Goal: Task Accomplishment & Management: Complete application form

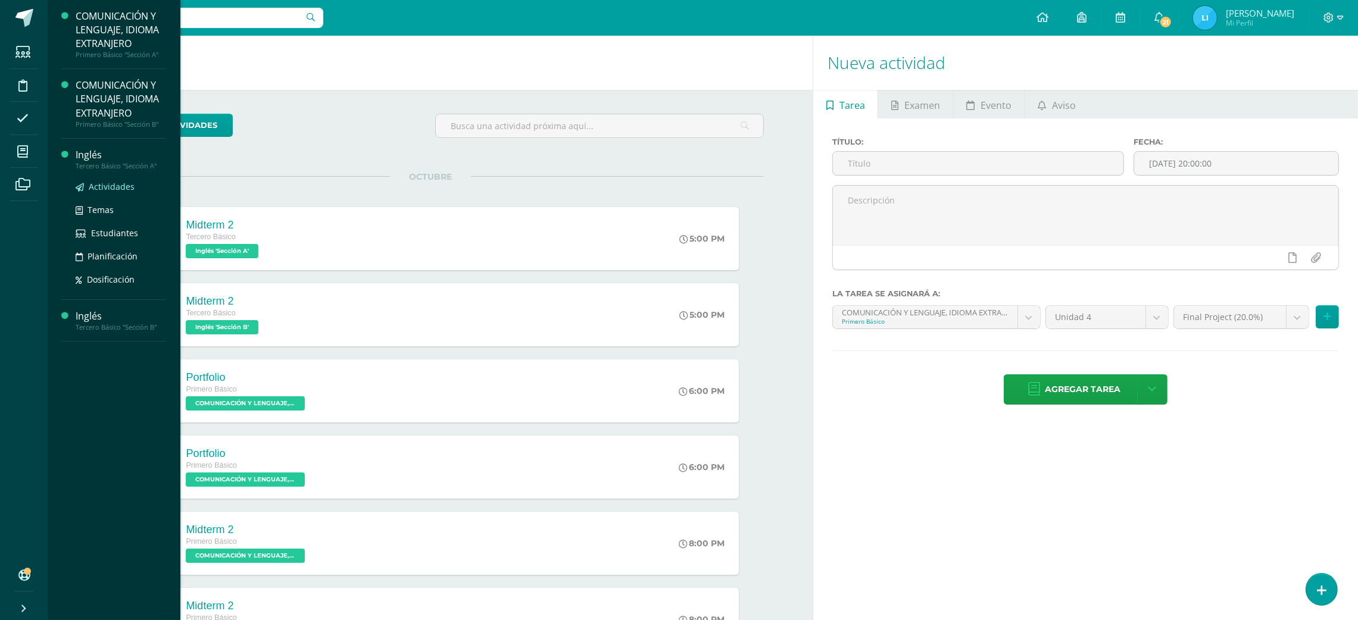
click at [120, 191] on span "Actividades" at bounding box center [112, 186] width 46 height 11
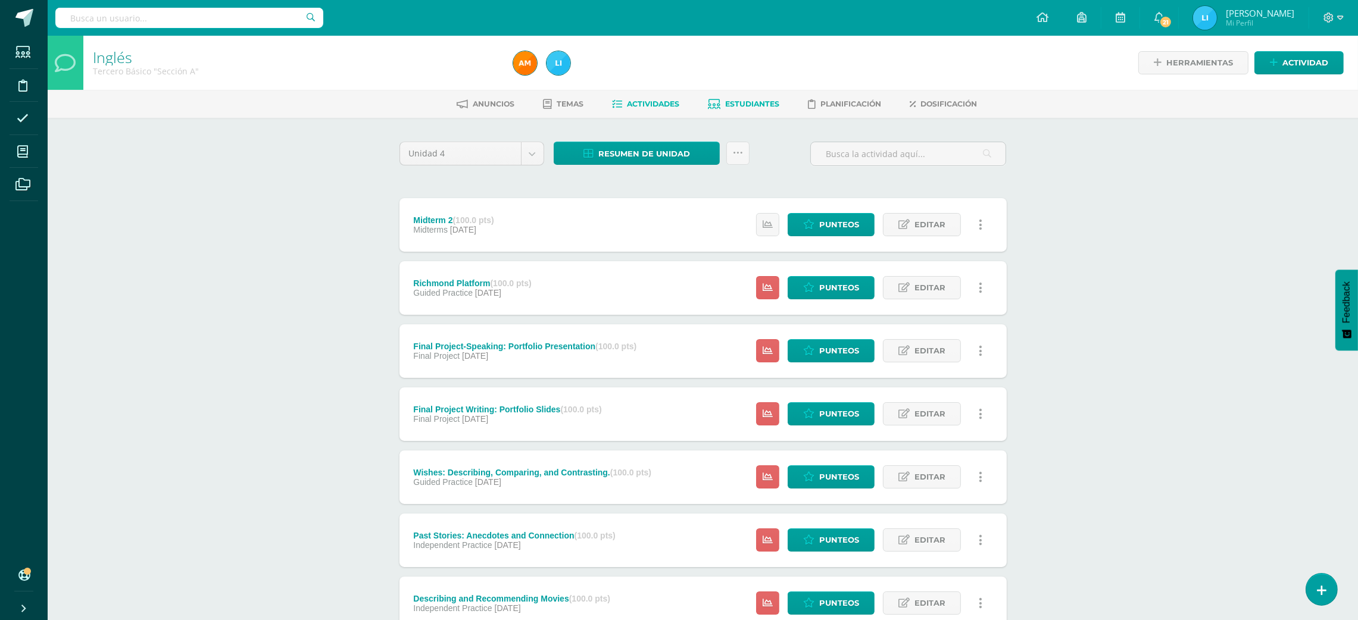
click at [753, 107] on span "Estudiantes" at bounding box center [753, 103] width 54 height 9
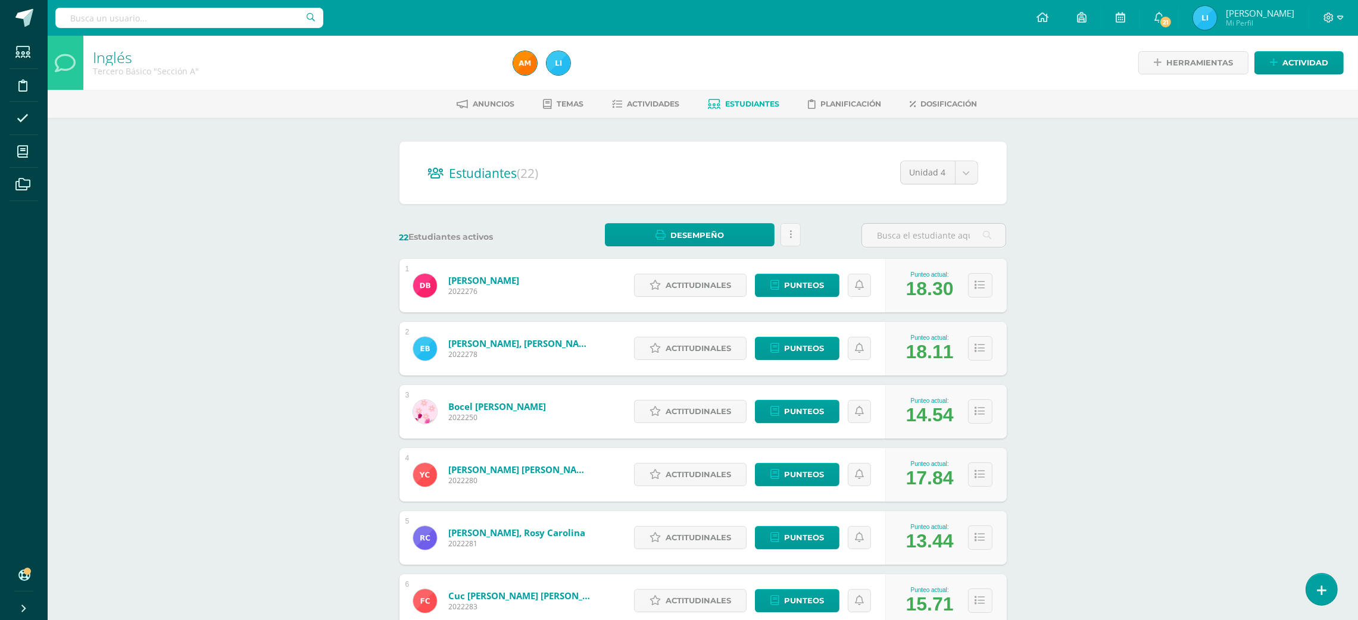
scroll to position [137, 0]
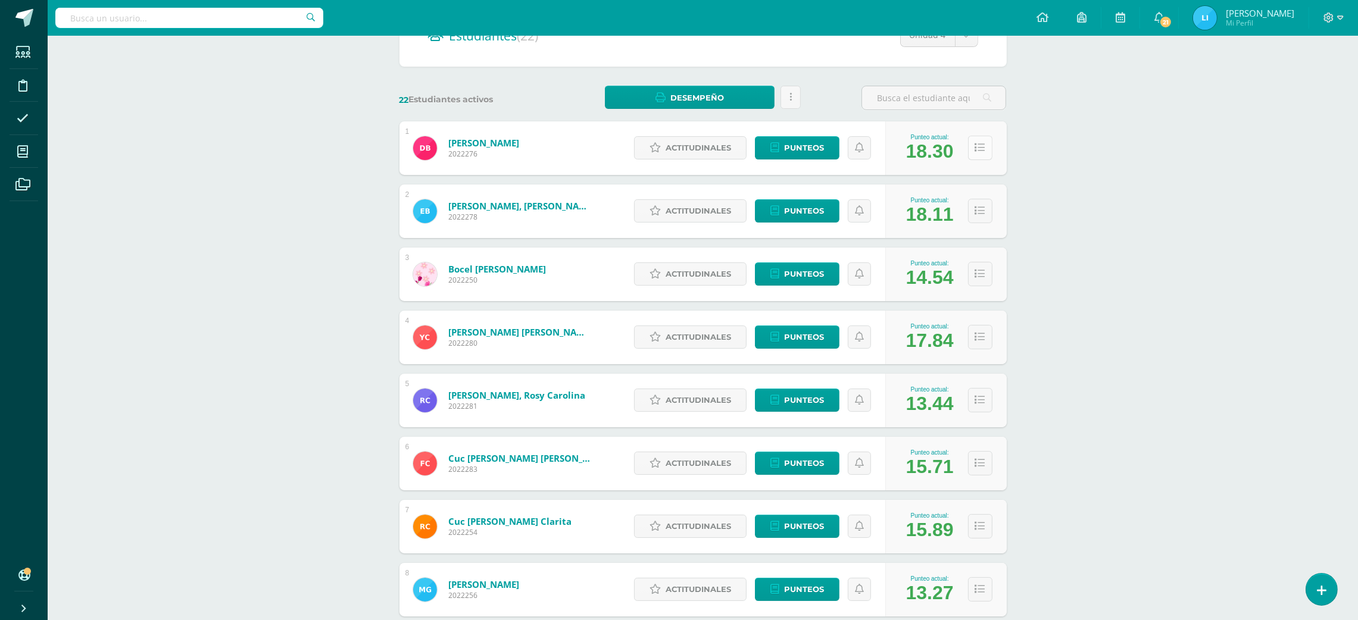
click at [972, 146] on button at bounding box center [980, 148] width 24 height 24
click at [977, 153] on button at bounding box center [980, 148] width 24 height 24
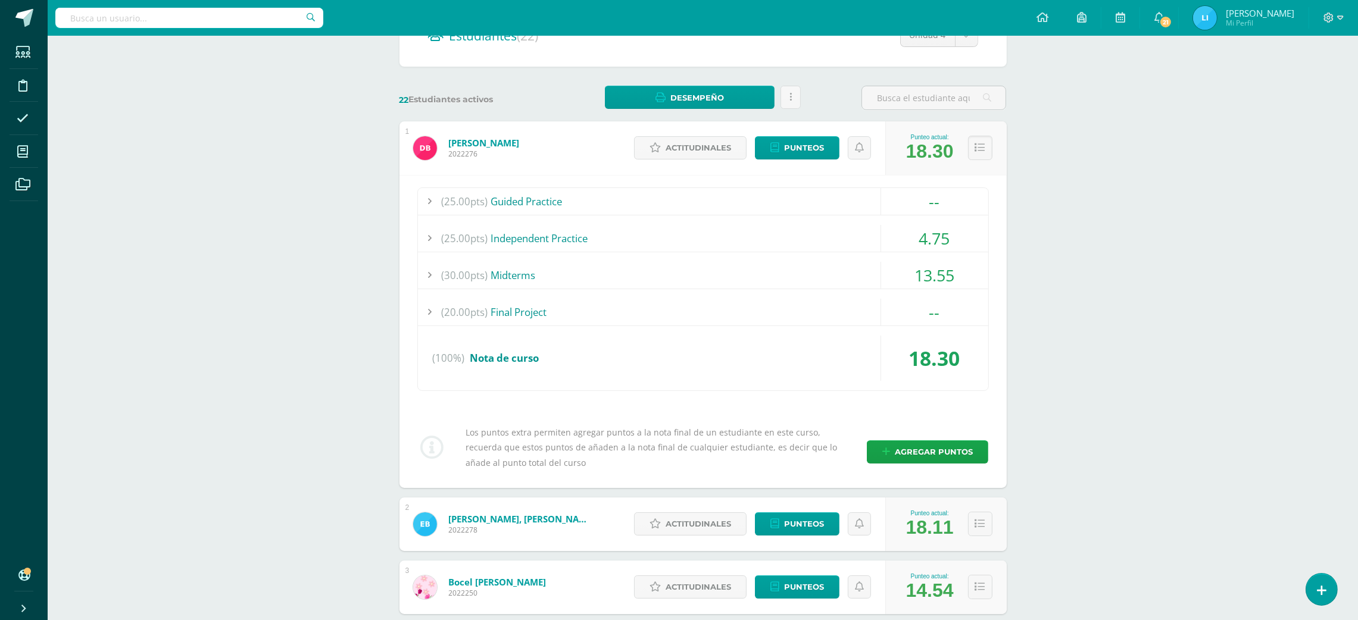
click at [721, 237] on div "(25.00pts) Independent Practice" at bounding box center [703, 238] width 570 height 27
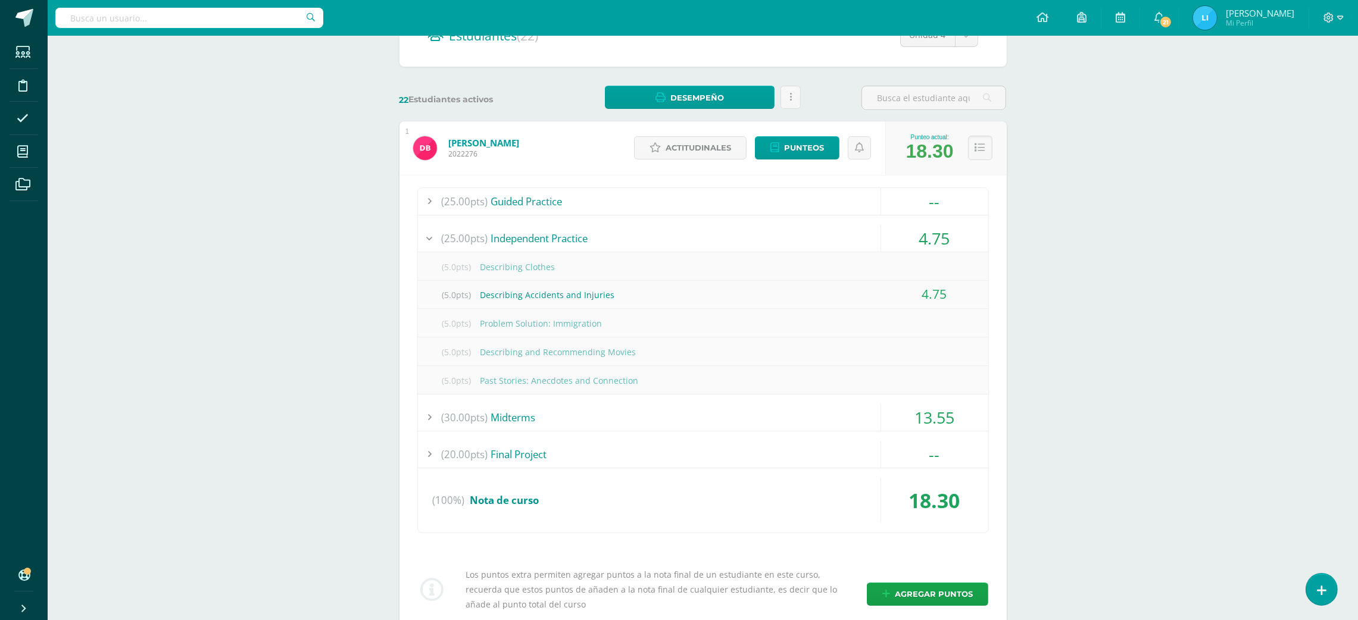
click at [721, 237] on div "(25.00pts) Independent Practice" at bounding box center [703, 238] width 570 height 27
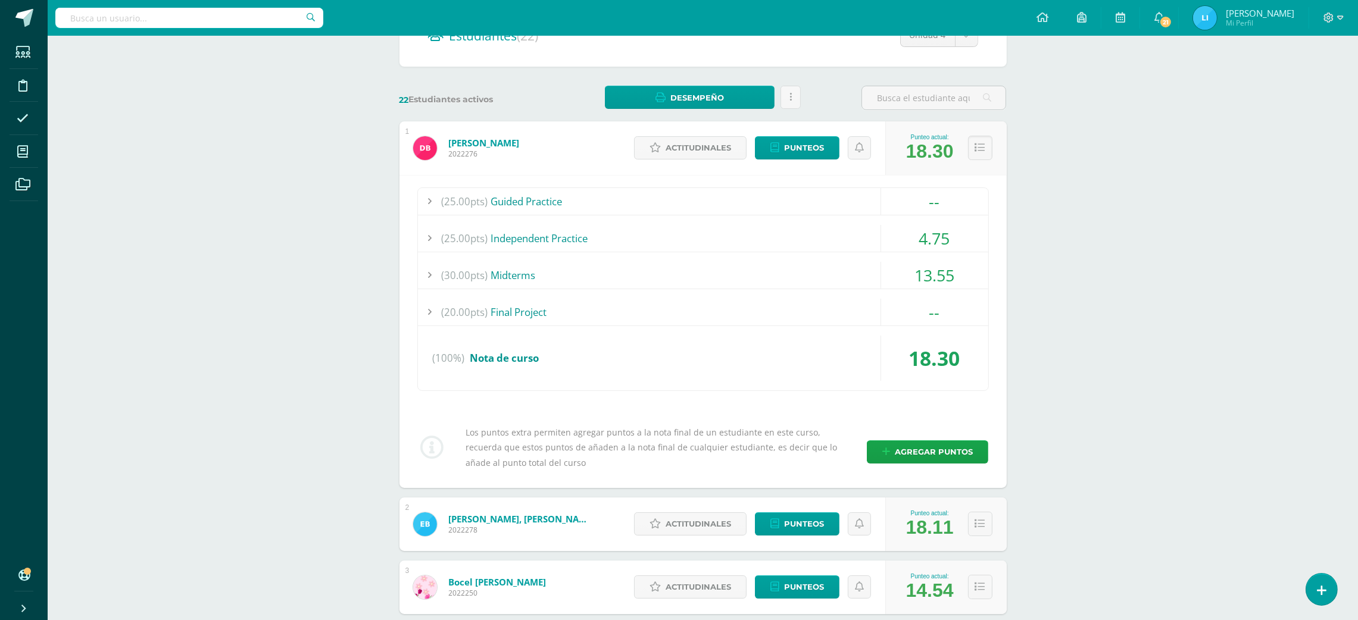
click at [677, 264] on div "(30.00pts) Midterms" at bounding box center [703, 275] width 570 height 27
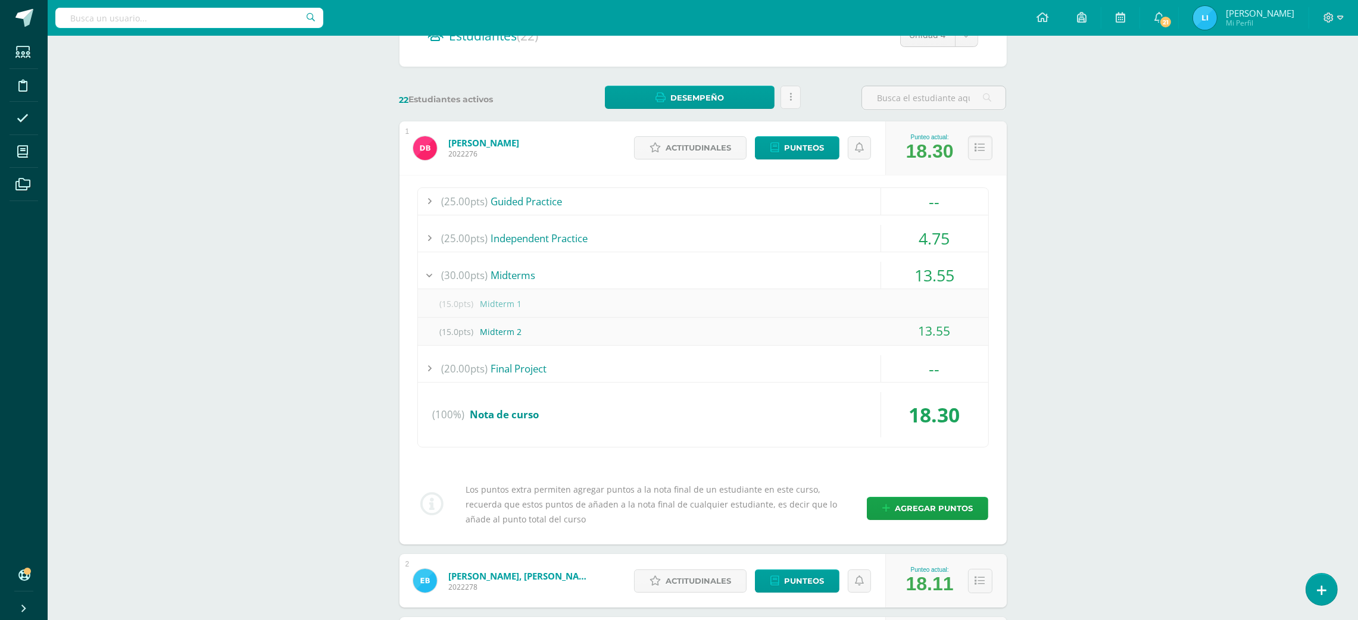
click at [677, 264] on div "(30.00pts) Midterms" at bounding box center [703, 275] width 570 height 27
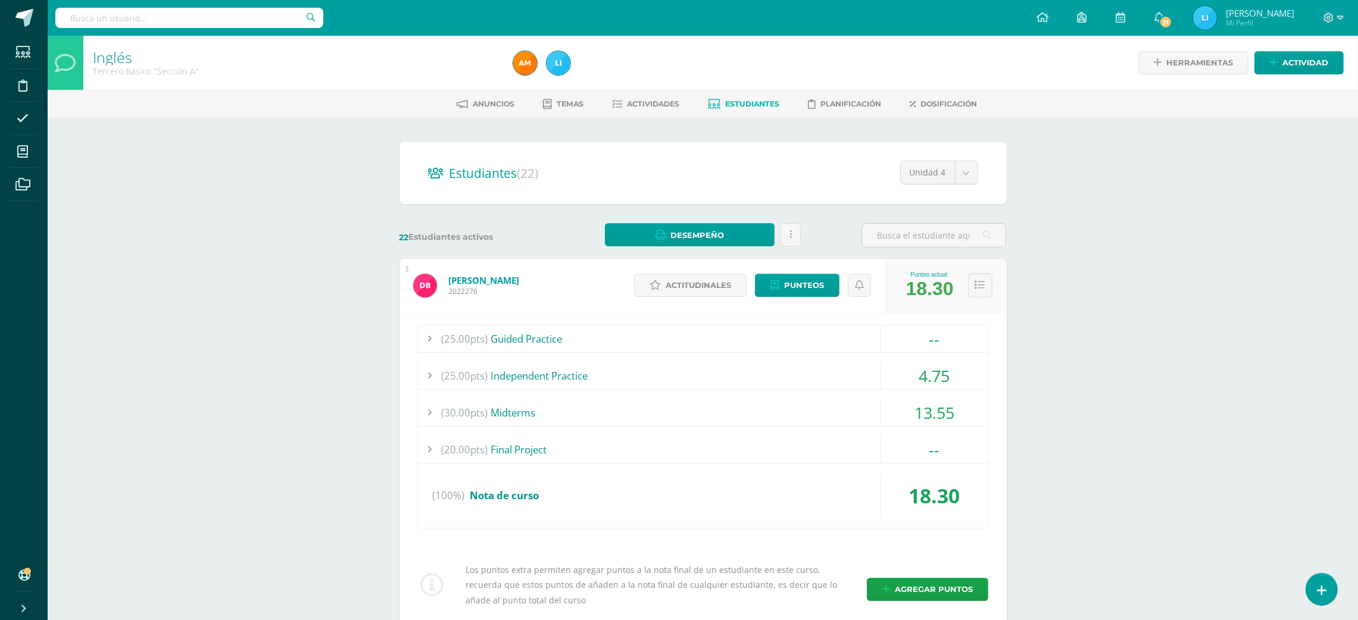
click at [642, 112] on link "Actividades" at bounding box center [645, 104] width 67 height 19
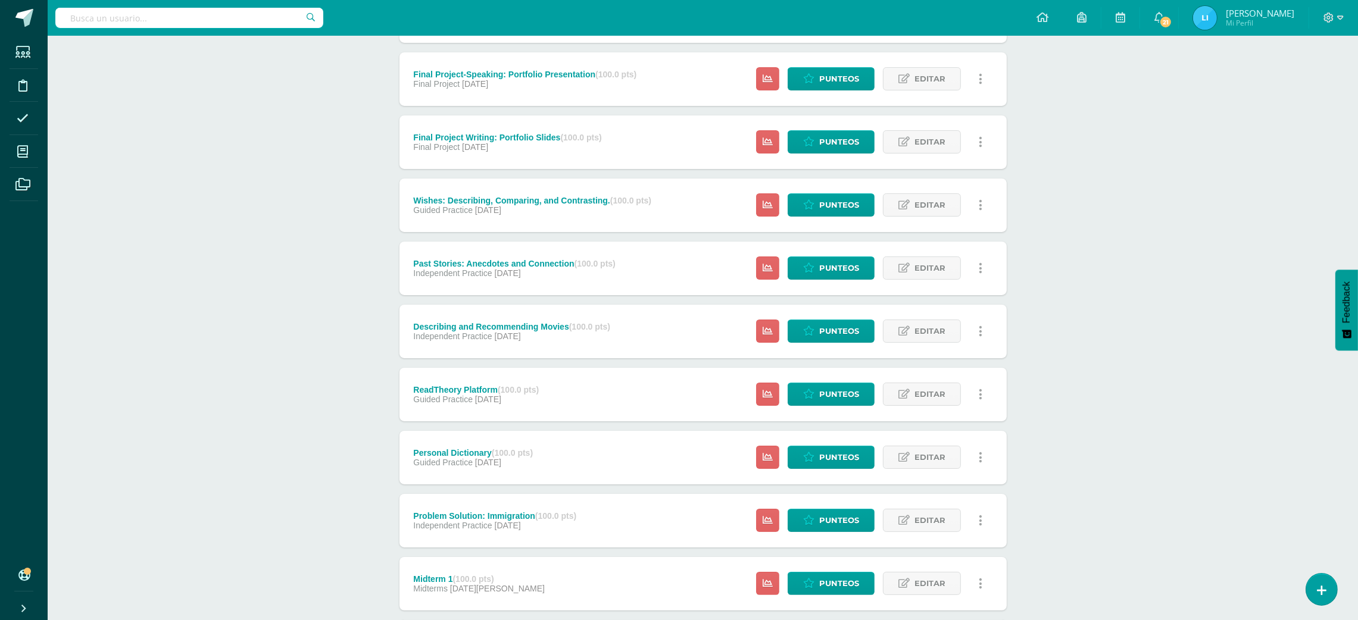
scroll to position [465, 0]
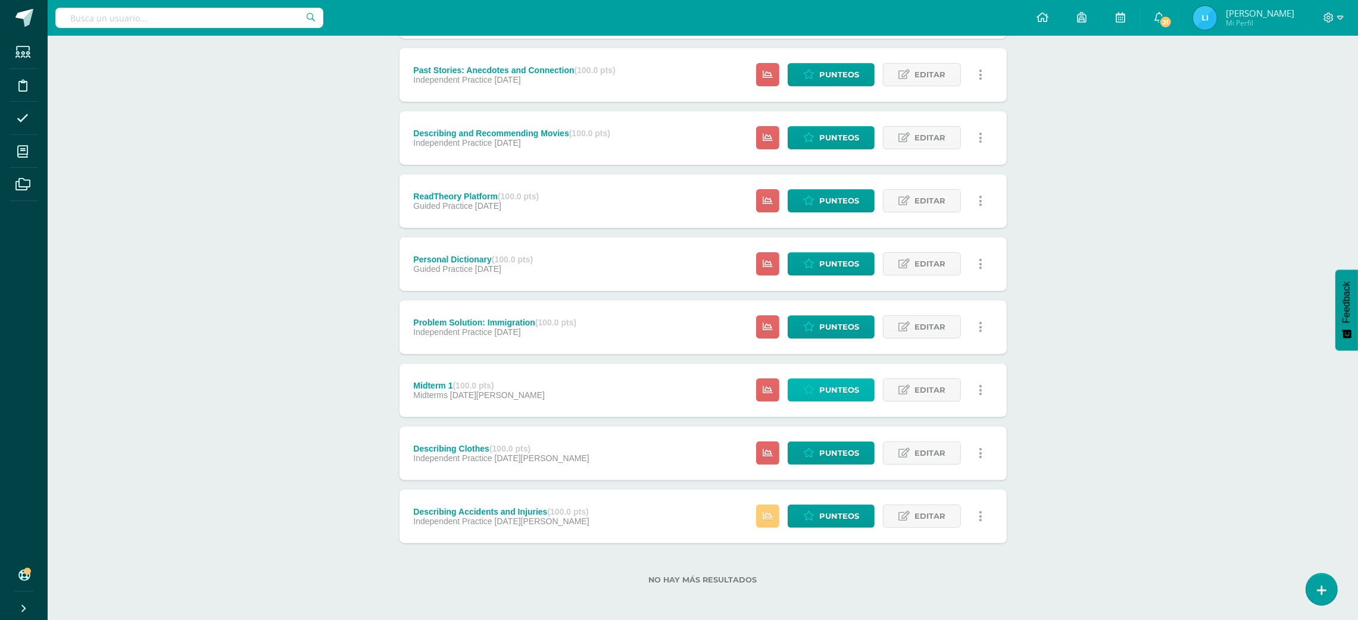
click at [832, 389] on span "Punteos" at bounding box center [839, 390] width 40 height 22
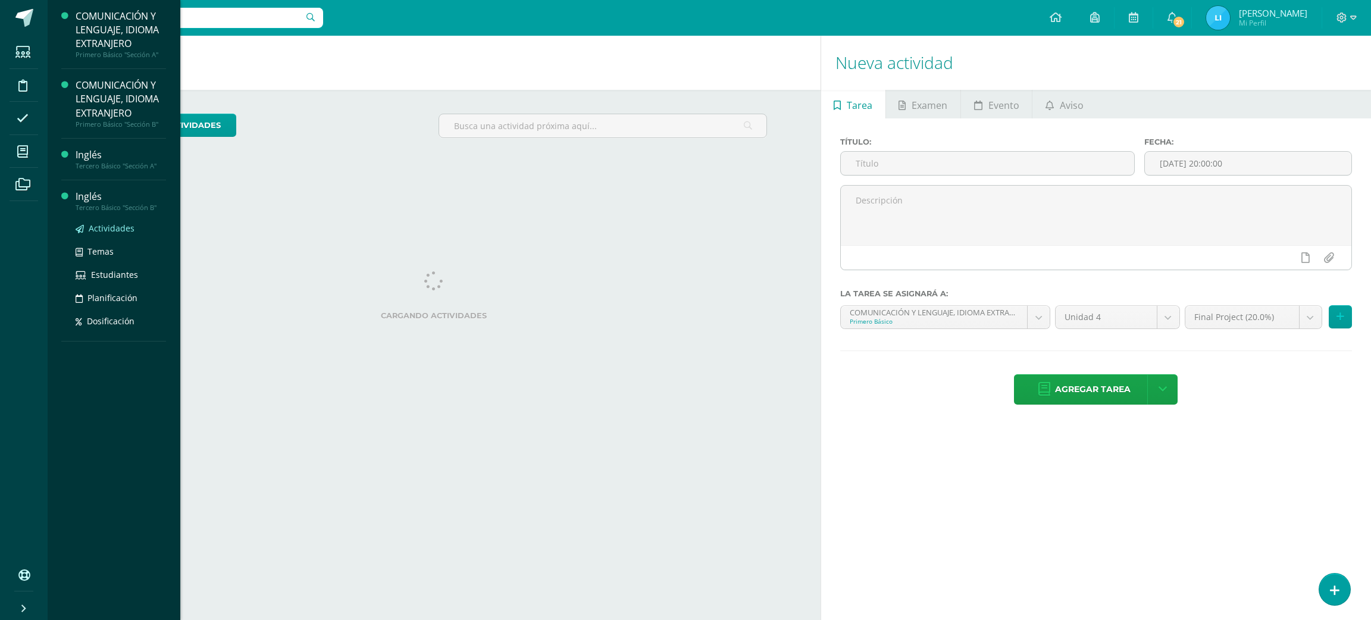
click at [108, 230] on span "Actividades" at bounding box center [112, 228] width 46 height 11
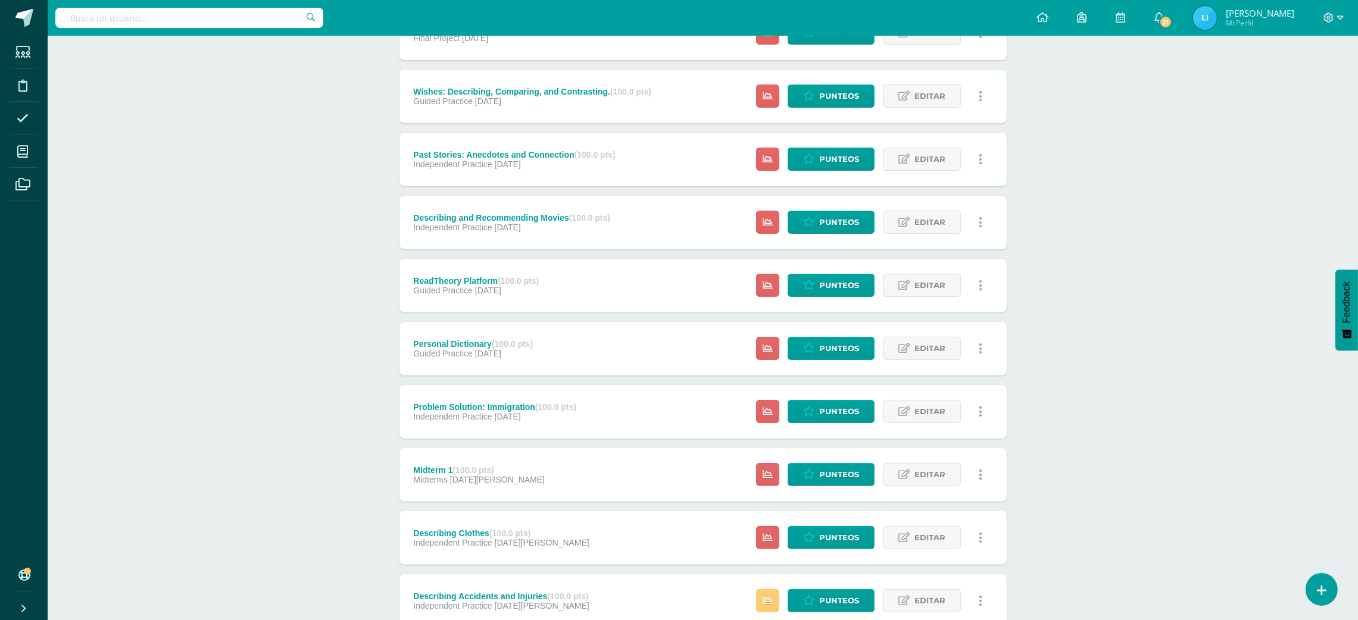
scroll to position [465, 0]
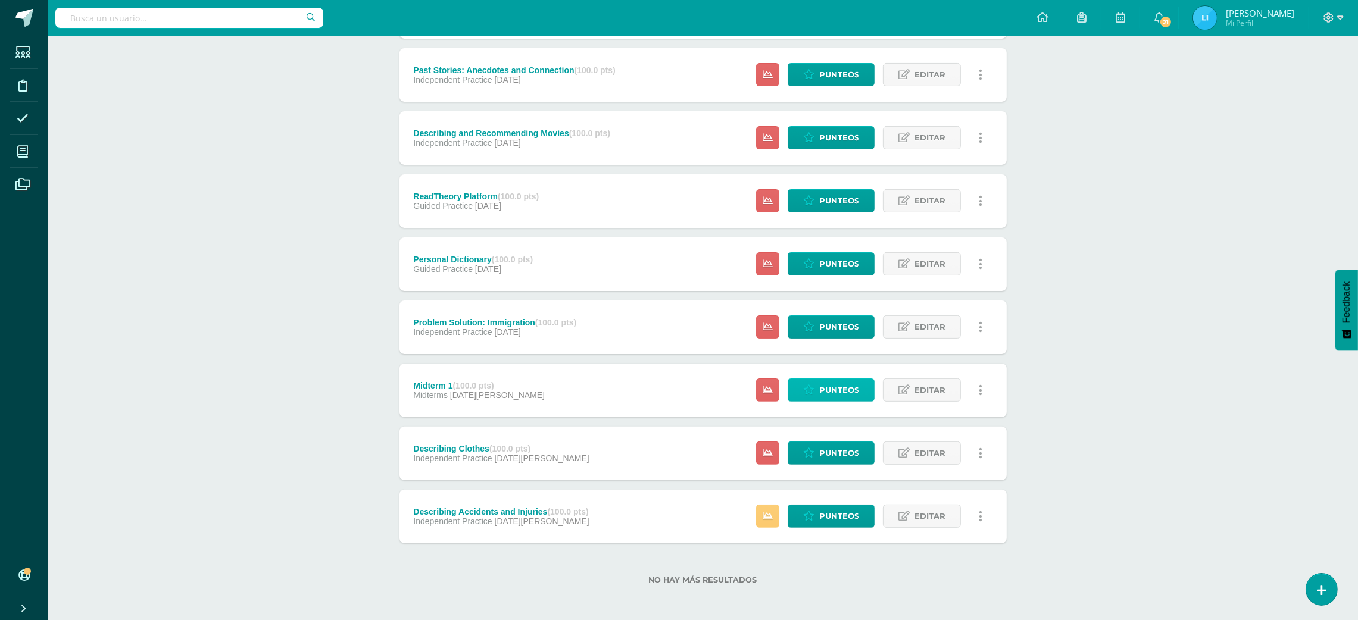
click at [830, 398] on span "Punteos" at bounding box center [839, 390] width 40 height 22
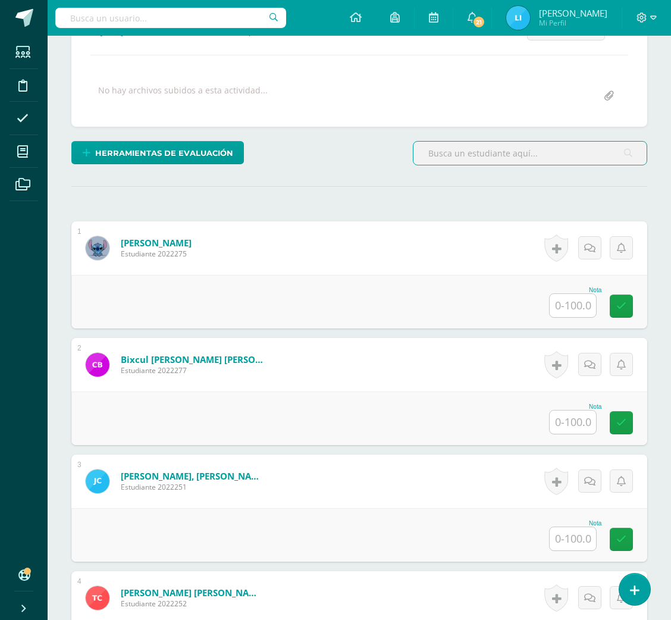
scroll to position [292, 0]
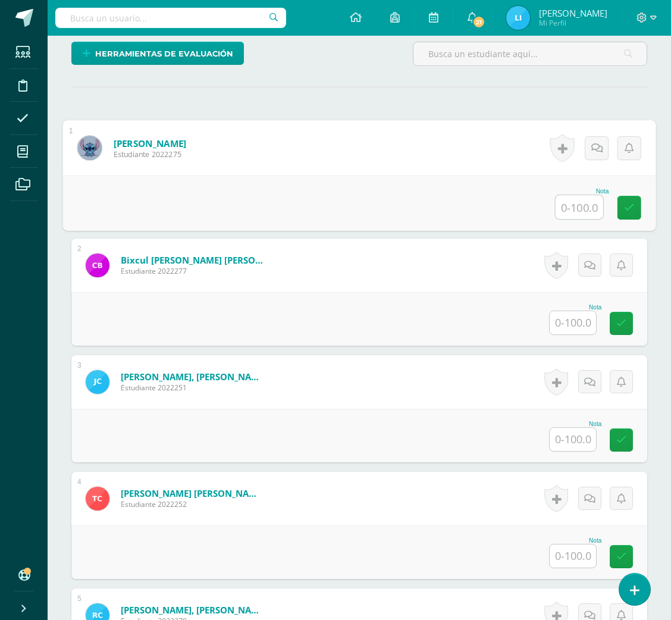
click at [572, 212] on input "text" at bounding box center [580, 207] width 48 height 24
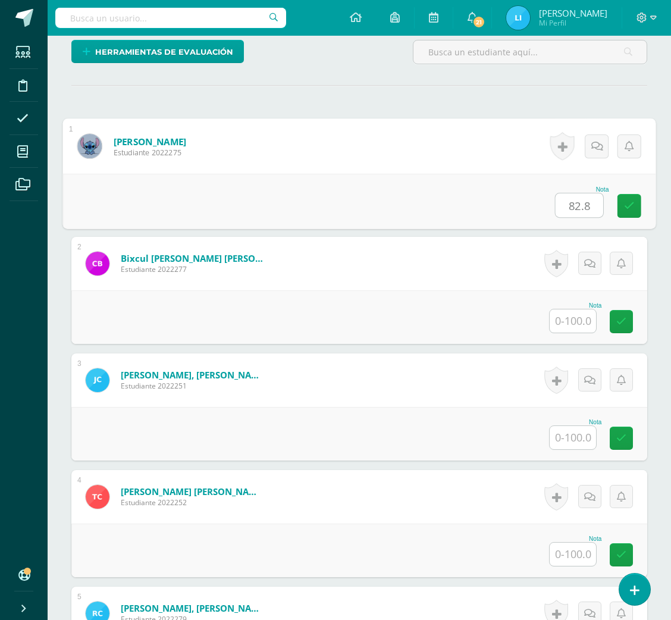
type input "82.8"
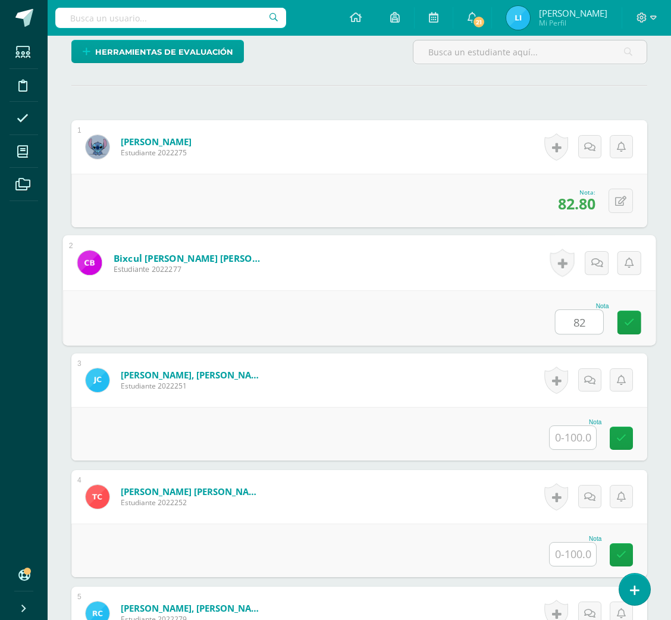
type input "82"
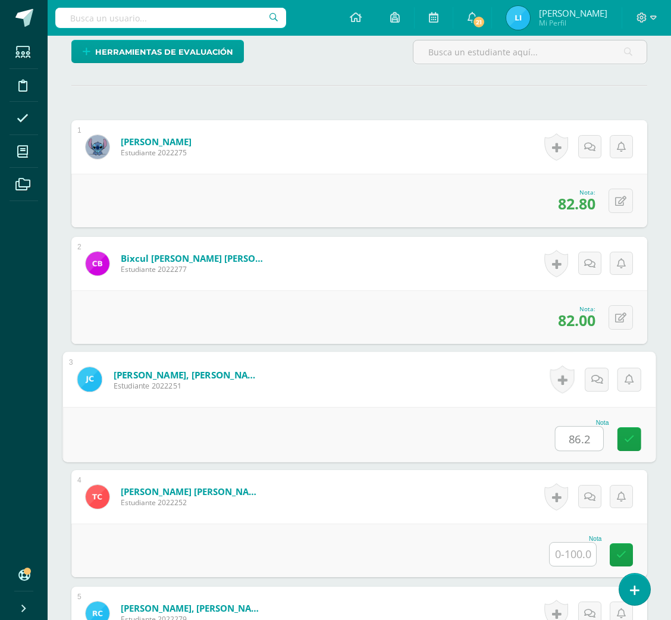
type input "86.2"
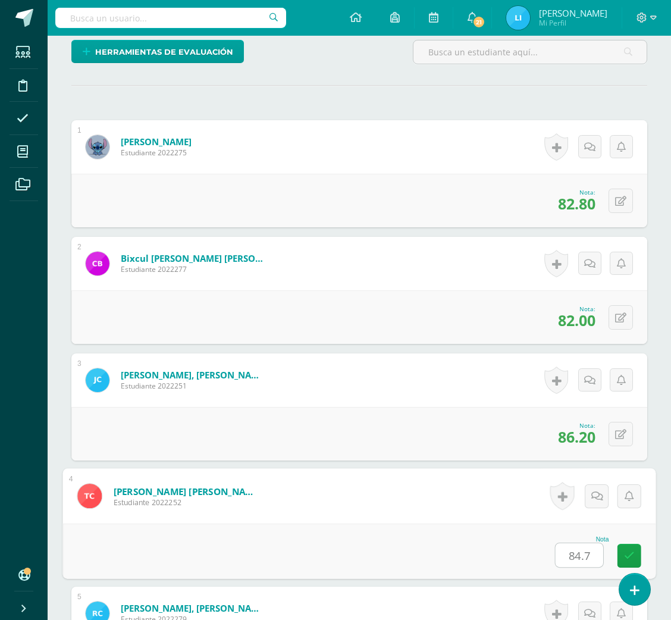
type input "84.7"
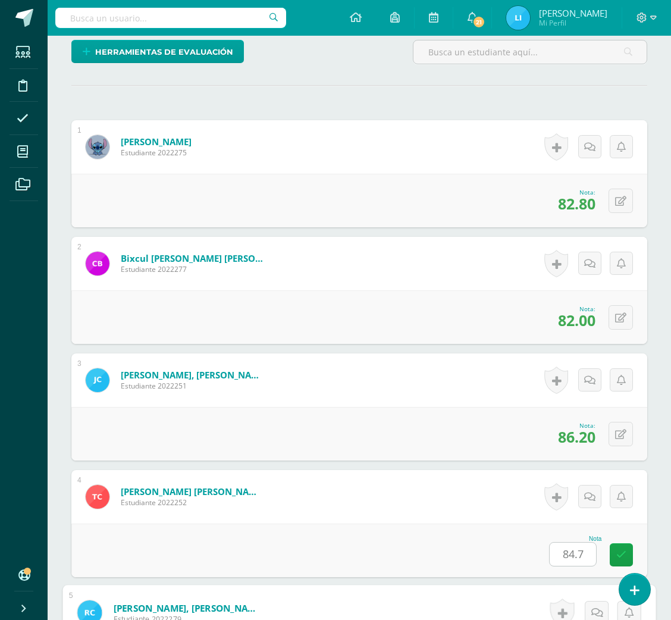
scroll to position [654, 0]
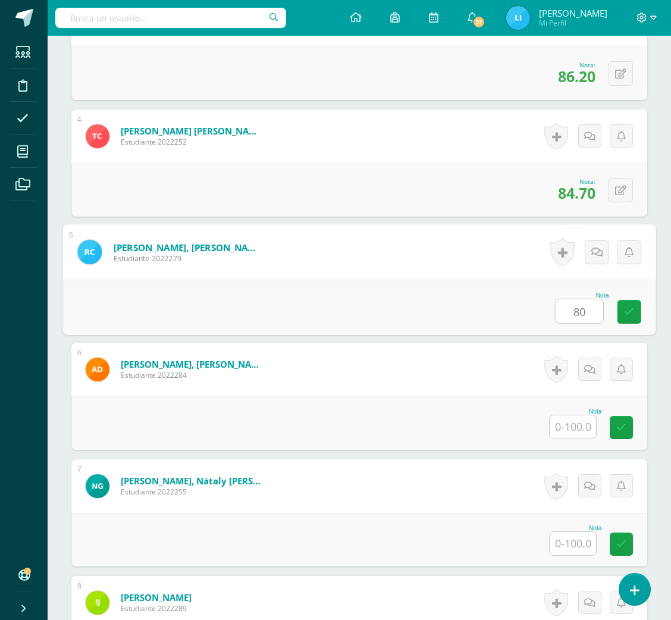
type input "80"
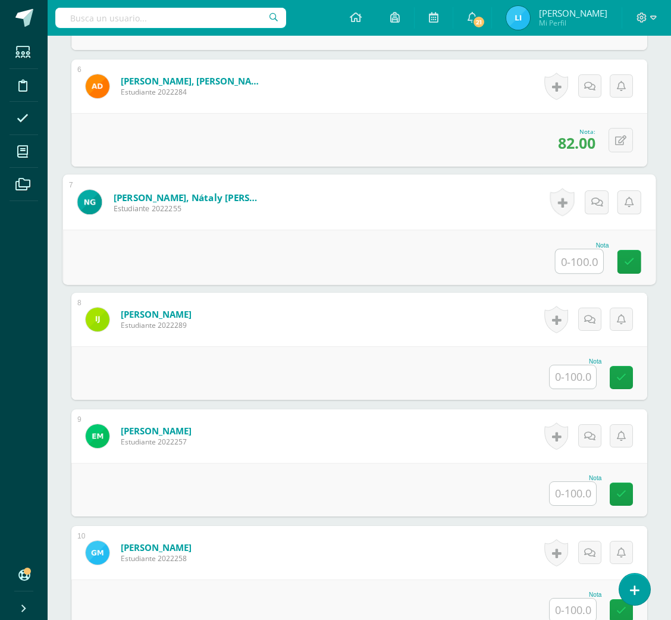
scroll to position [941, 0]
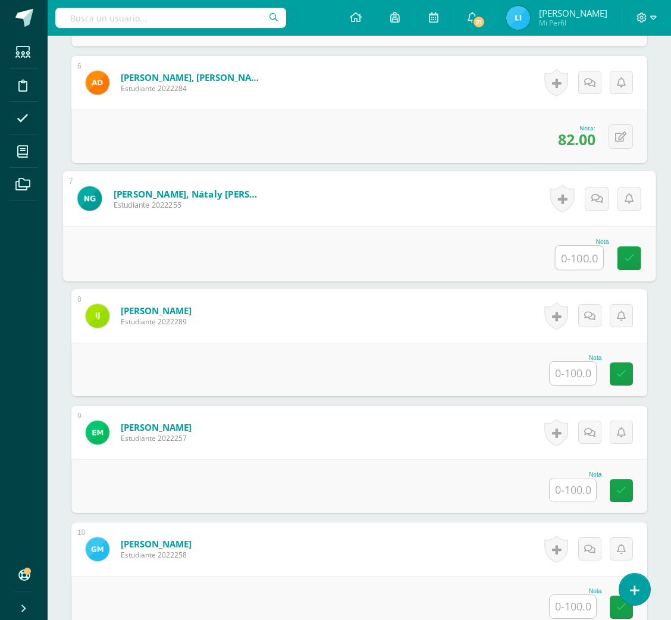
click at [580, 258] on input "text" at bounding box center [580, 258] width 48 height 24
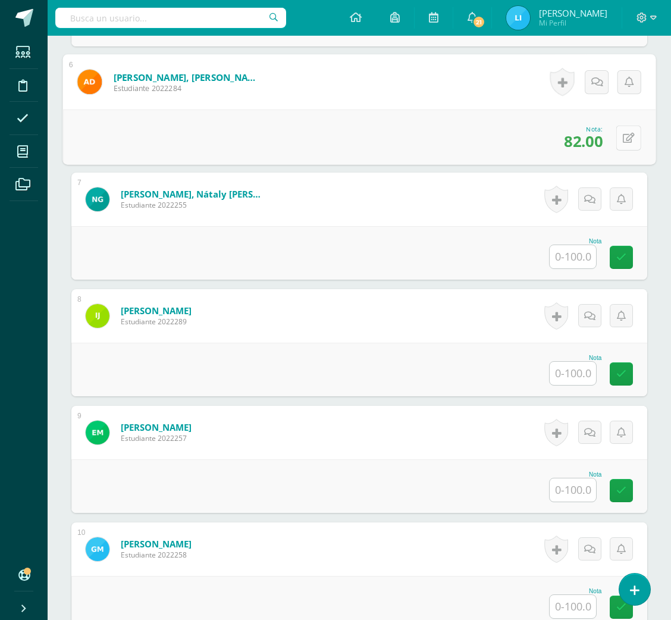
click at [619, 140] on button at bounding box center [629, 137] width 25 height 25
click at [560, 143] on input "82.00" at bounding box center [547, 141] width 48 height 24
type input "82.8"
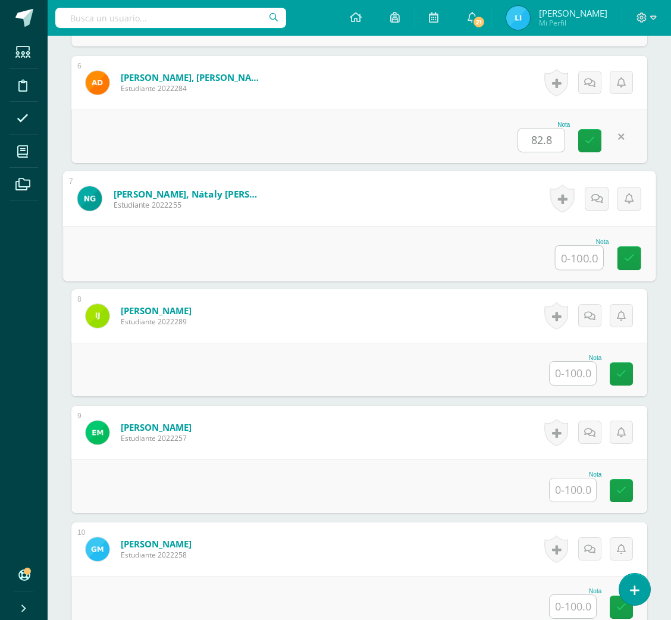
click at [574, 262] on input "text" at bounding box center [580, 258] width 48 height 24
click at [579, 252] on input "text" at bounding box center [580, 258] width 48 height 24
type input "69"
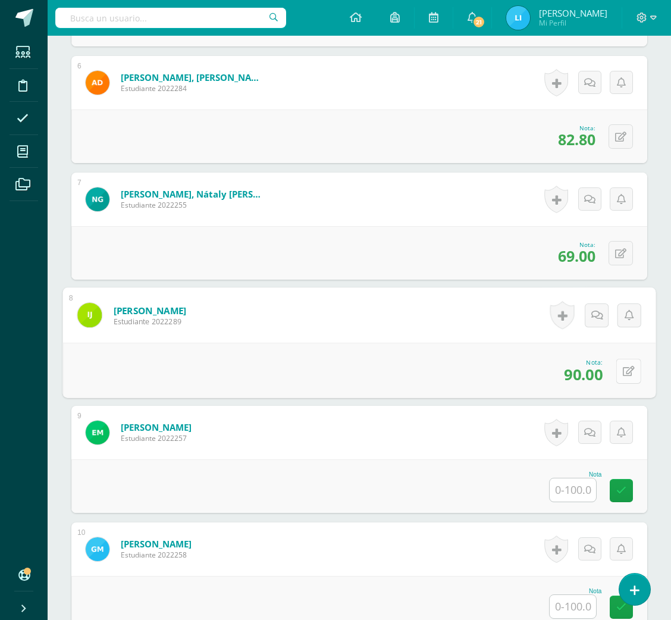
click at [621, 373] on button at bounding box center [629, 370] width 25 height 25
click at [562, 374] on input "90.00" at bounding box center [547, 374] width 48 height 24
type input "90.8"
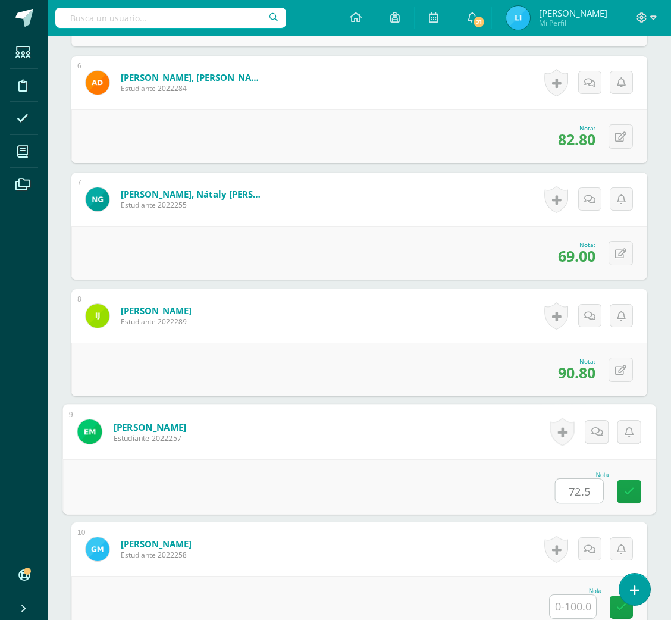
type input "72.5"
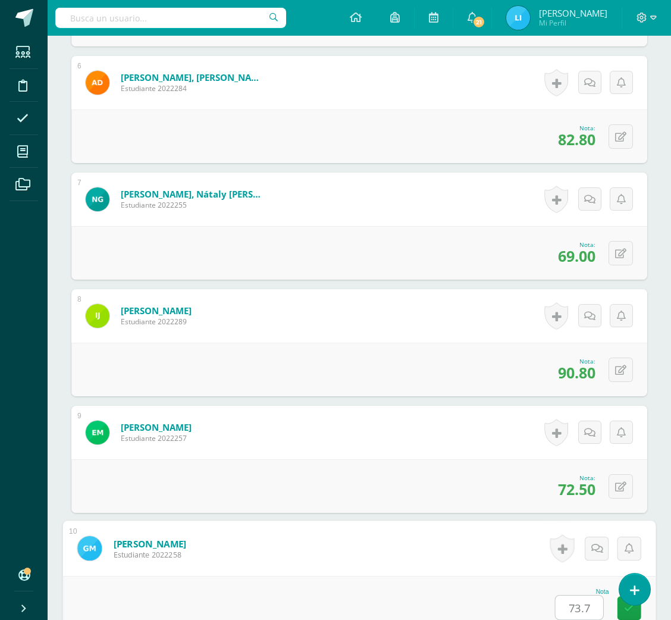
type input "73.7"
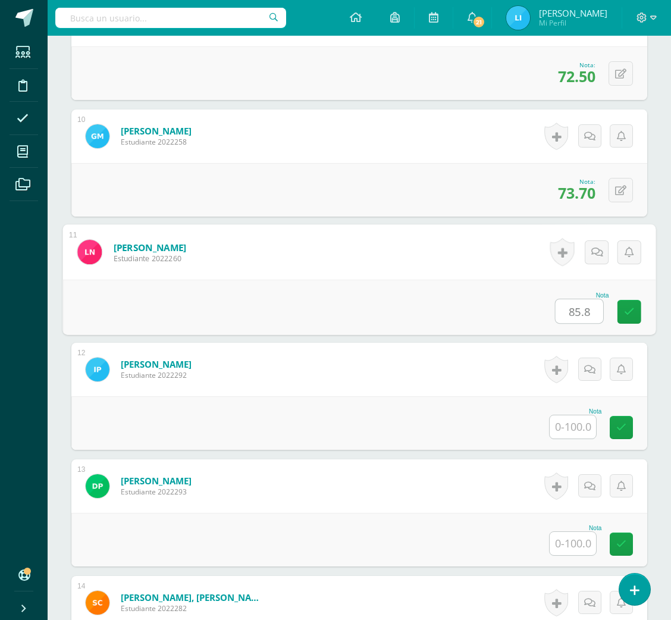
type input "85.8"
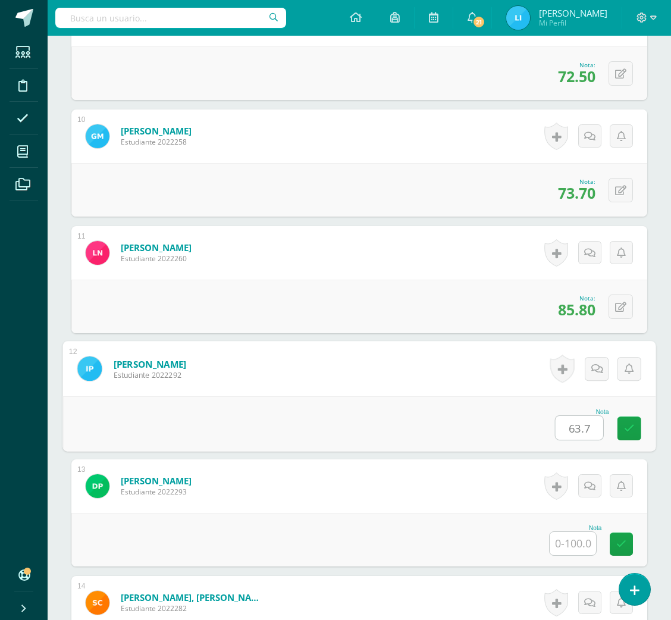
type input "63.7"
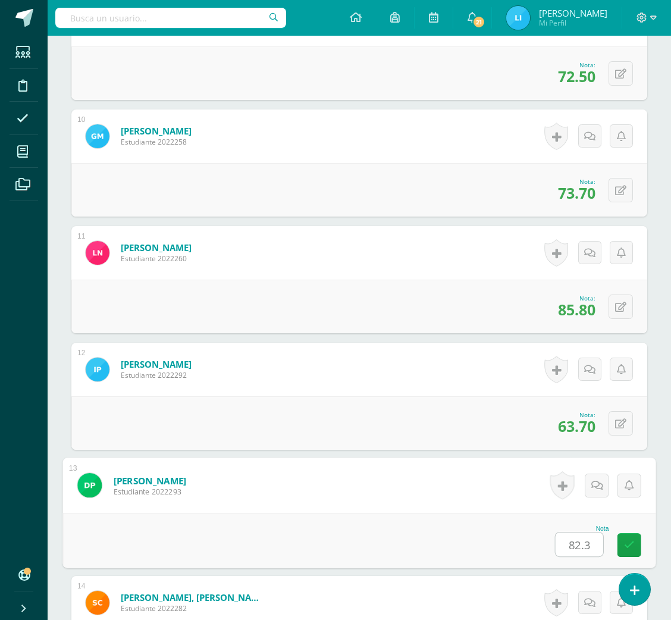
type input "82.3"
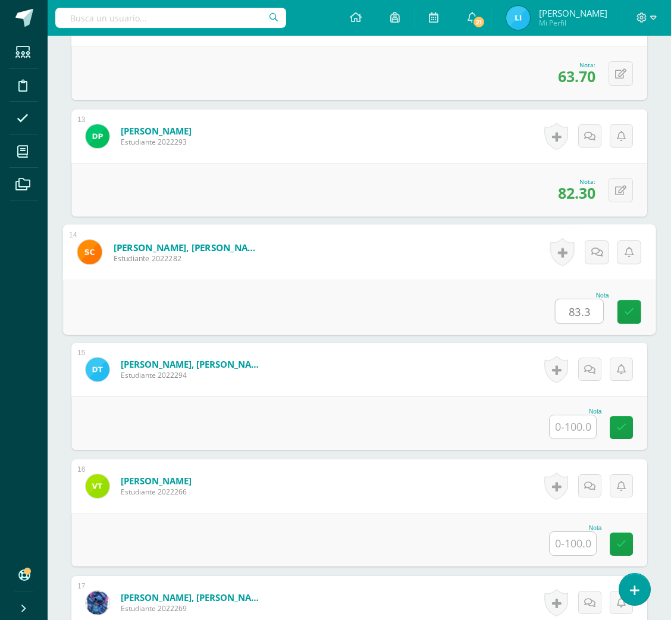
type input "83.3"
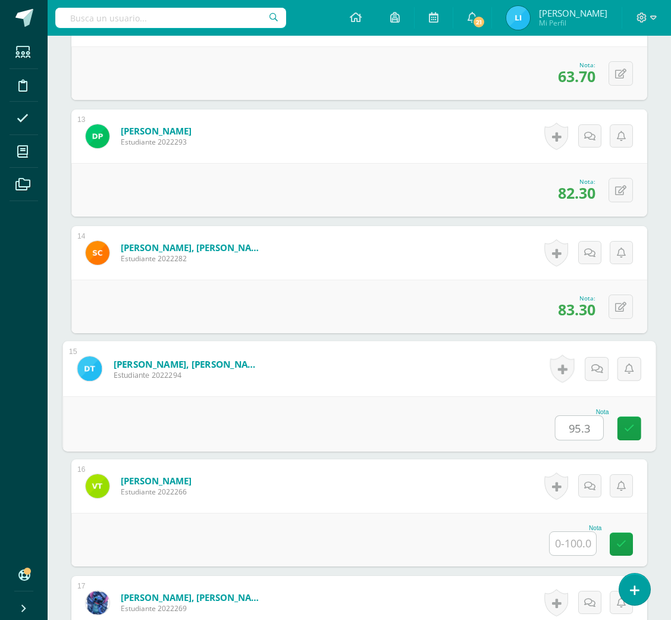
type input "95.3"
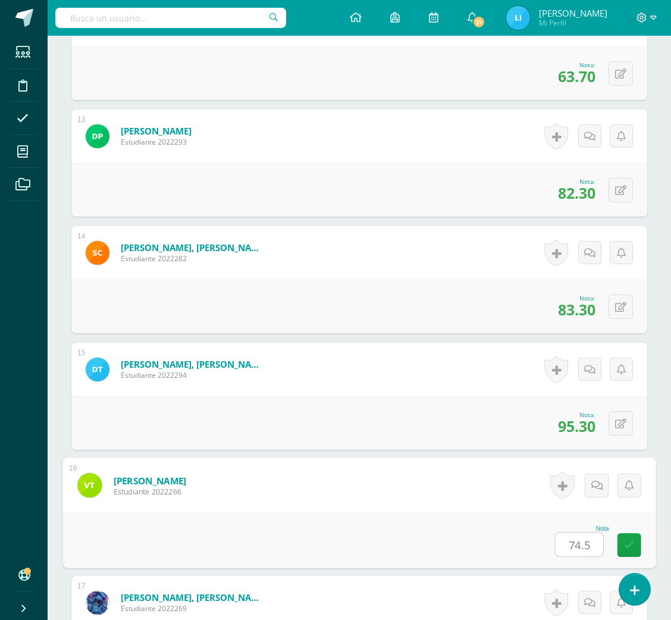
type input "74.5"
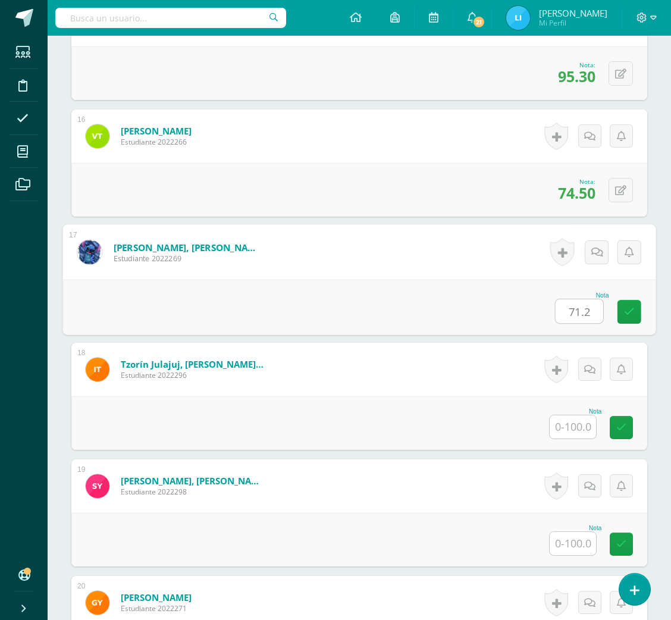
type input "71.2"
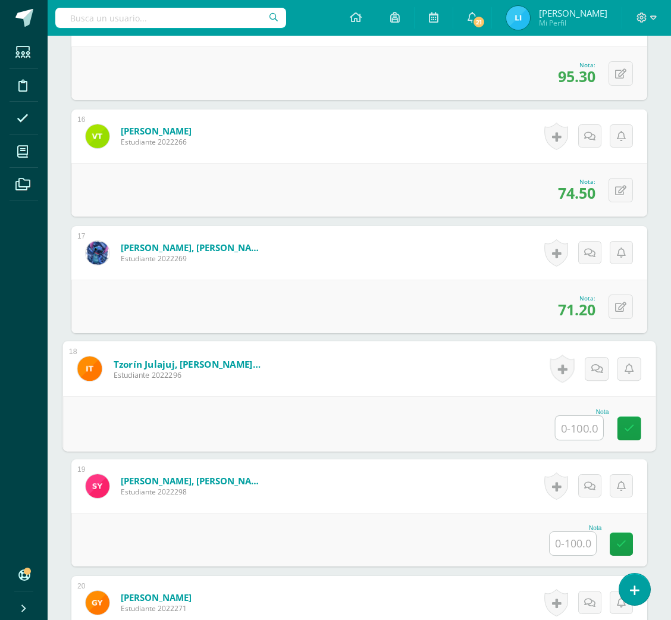
type input "8"
type input "5"
type input "85.8"
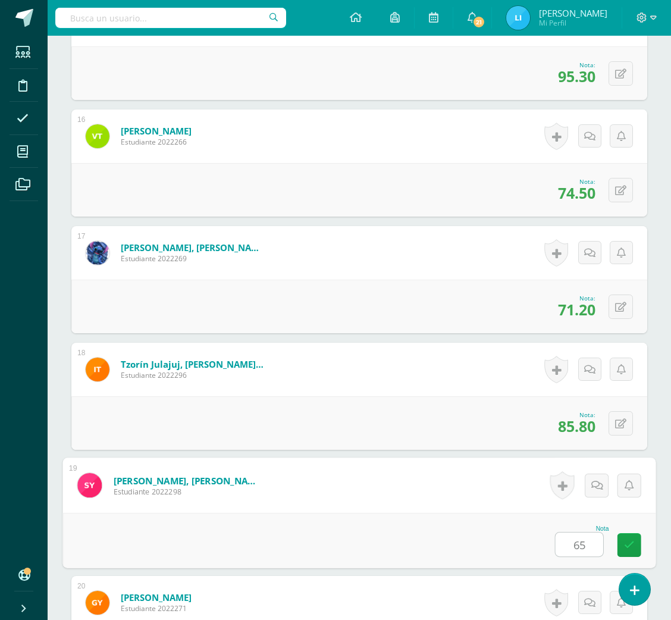
type input "65"
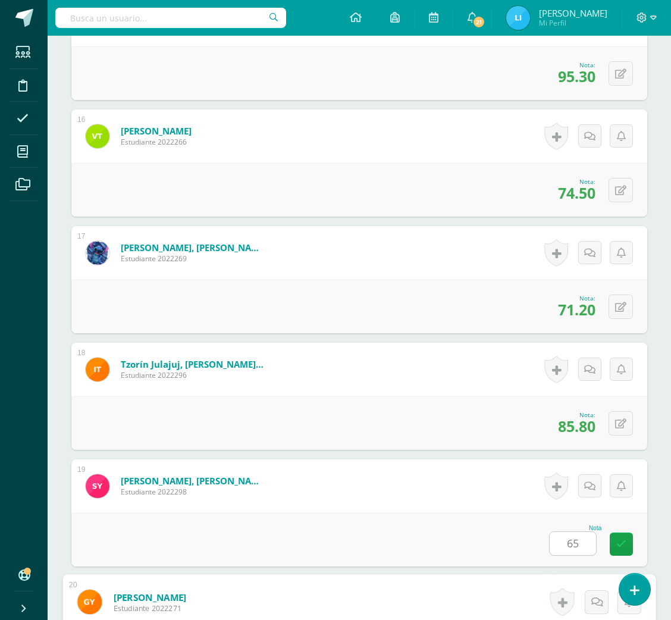
scroll to position [2249, 0]
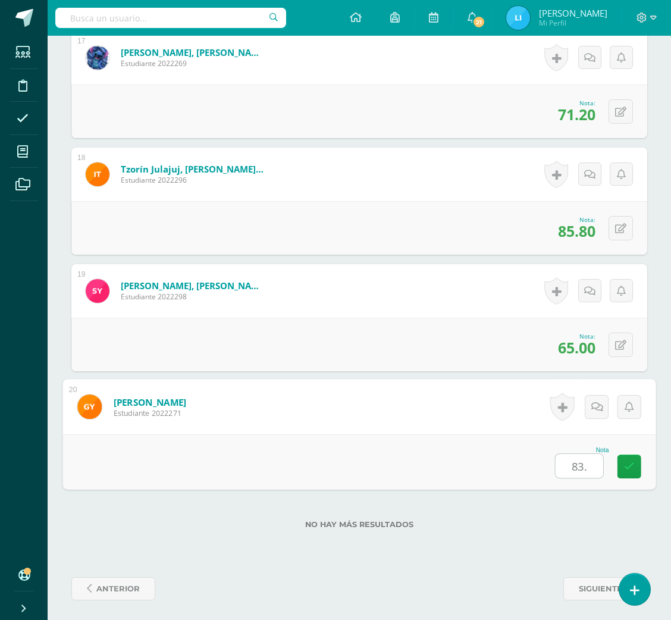
type input "83.7"
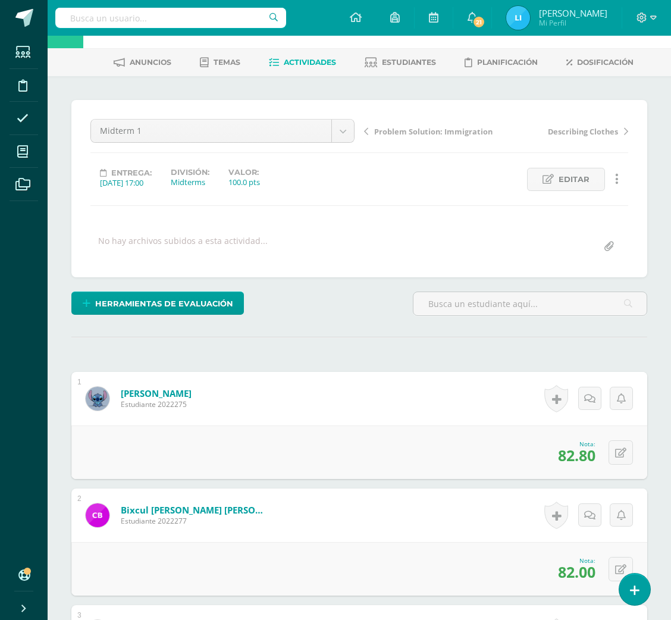
scroll to position [0, 0]
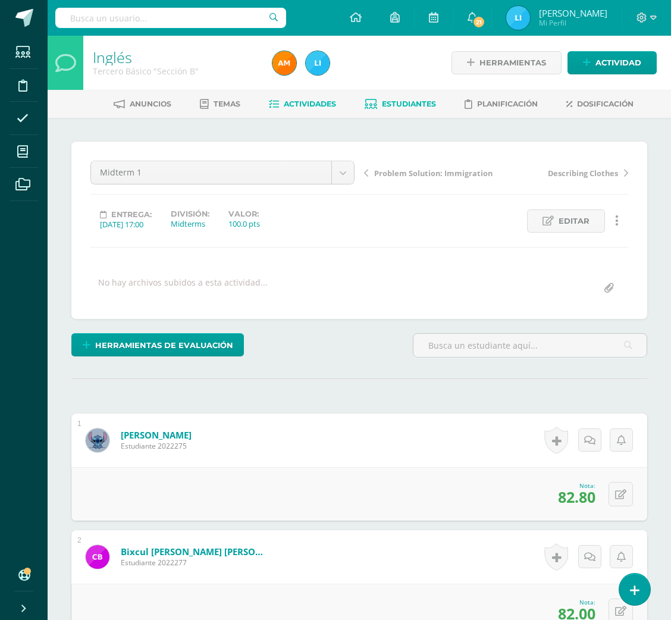
click at [399, 96] on link "Estudiantes" at bounding box center [400, 104] width 71 height 19
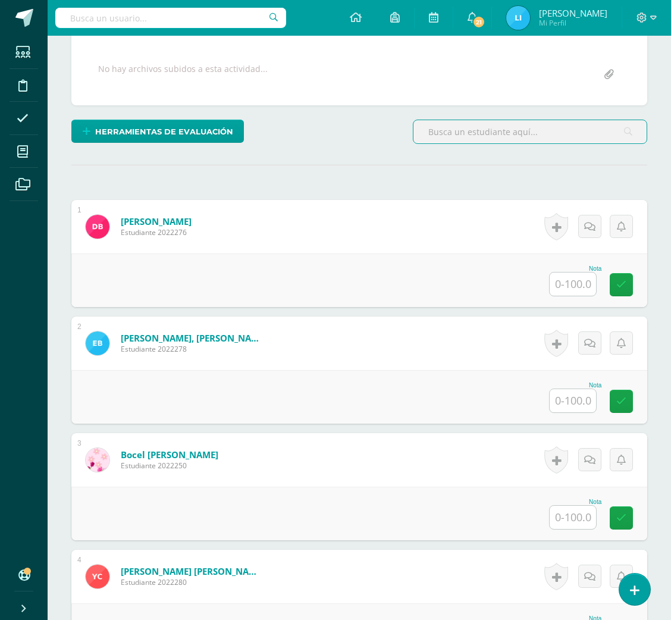
scroll to position [252, 0]
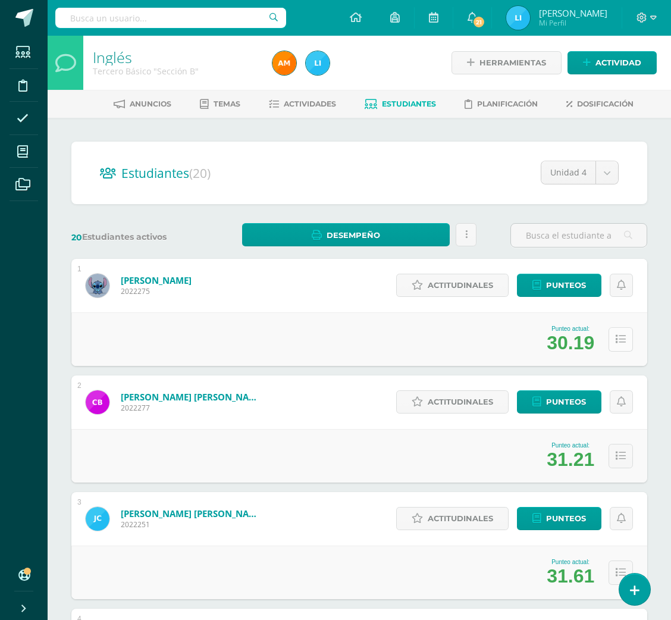
click at [615, 332] on button at bounding box center [621, 339] width 24 height 24
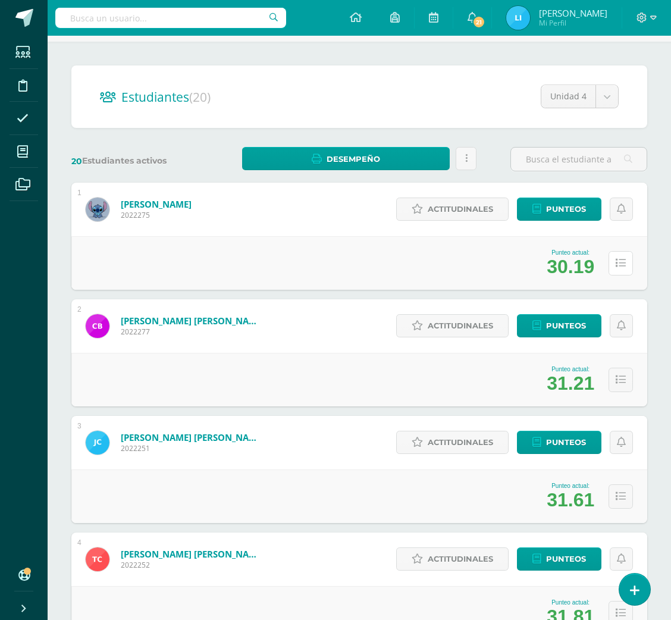
scroll to position [126, 0]
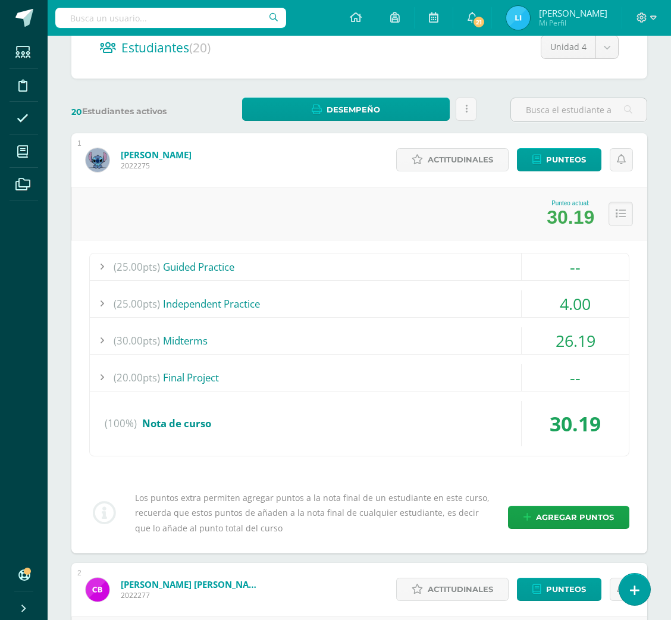
click at [452, 337] on div "(30.00pts) Midterms" at bounding box center [359, 340] width 539 height 27
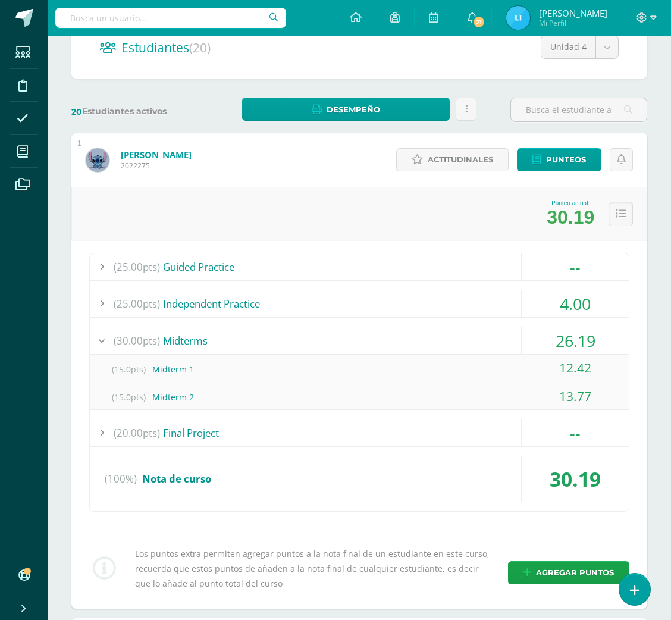
click at [452, 337] on div "(30.00pts) Midterms" at bounding box center [359, 340] width 539 height 27
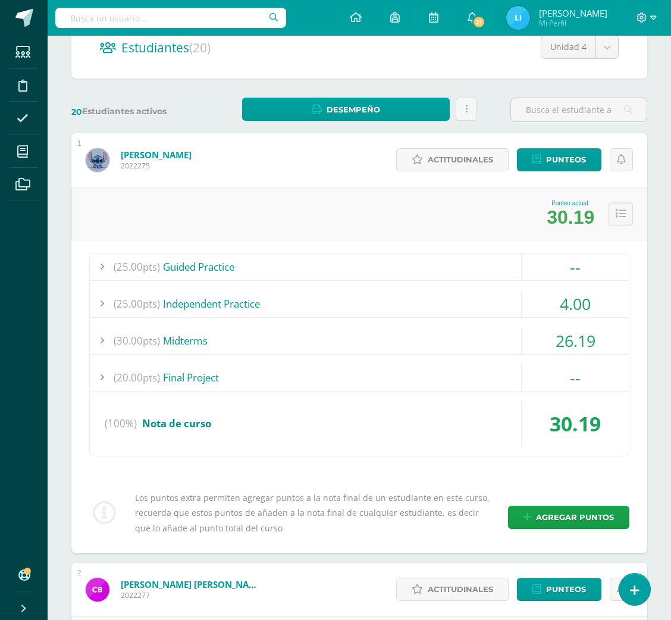
click at [362, 275] on div "(25.00pts) Guided Practice" at bounding box center [359, 267] width 539 height 27
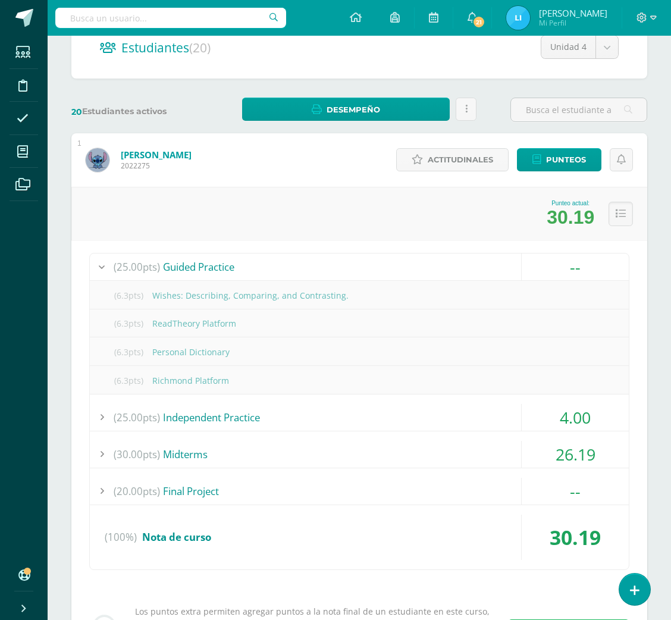
click at [231, 420] on div "(25.00pts) Independent Practice" at bounding box center [359, 417] width 539 height 27
